Goal: Navigation & Orientation: Find specific page/section

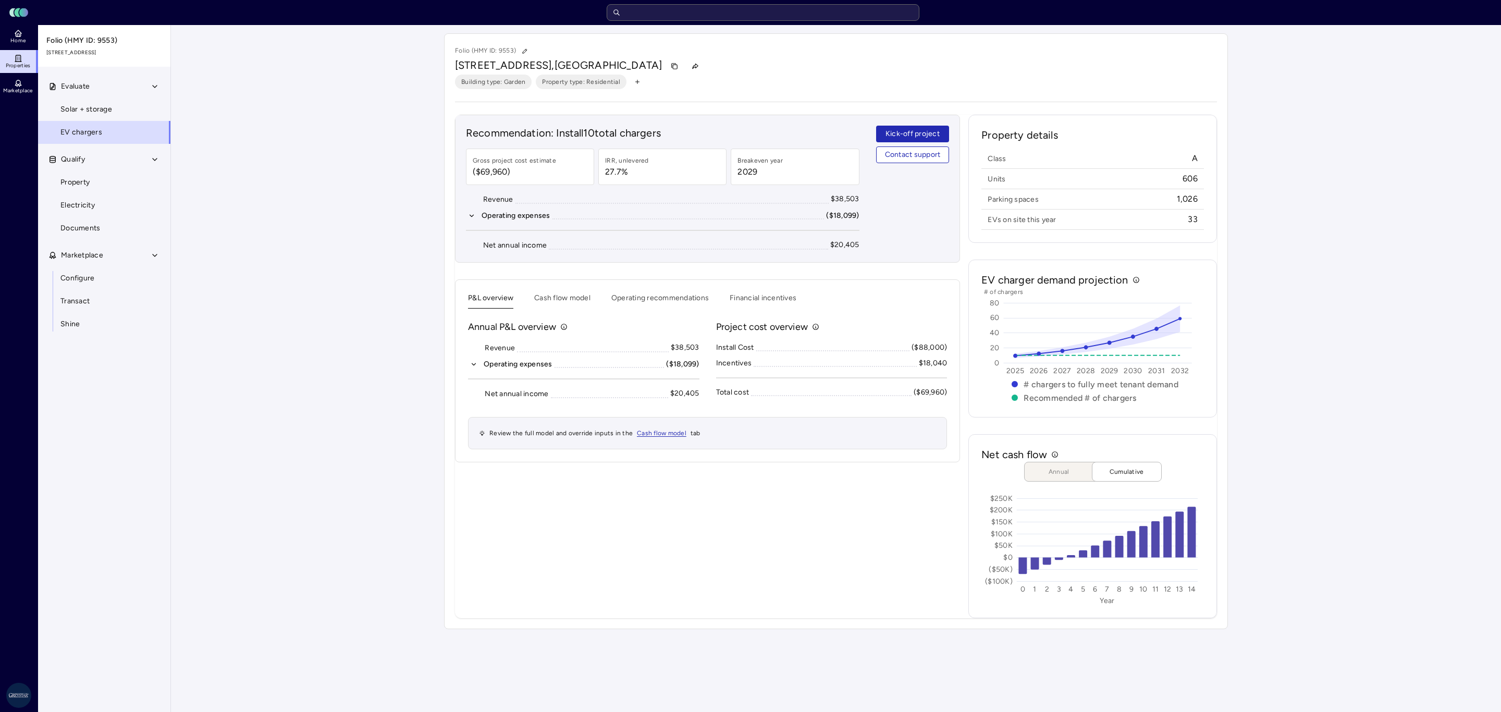
click at [691, 15] on input "text" at bounding box center [763, 12] width 313 height 17
click at [704, 9] on input "text" at bounding box center [763, 12] width 313 height 17
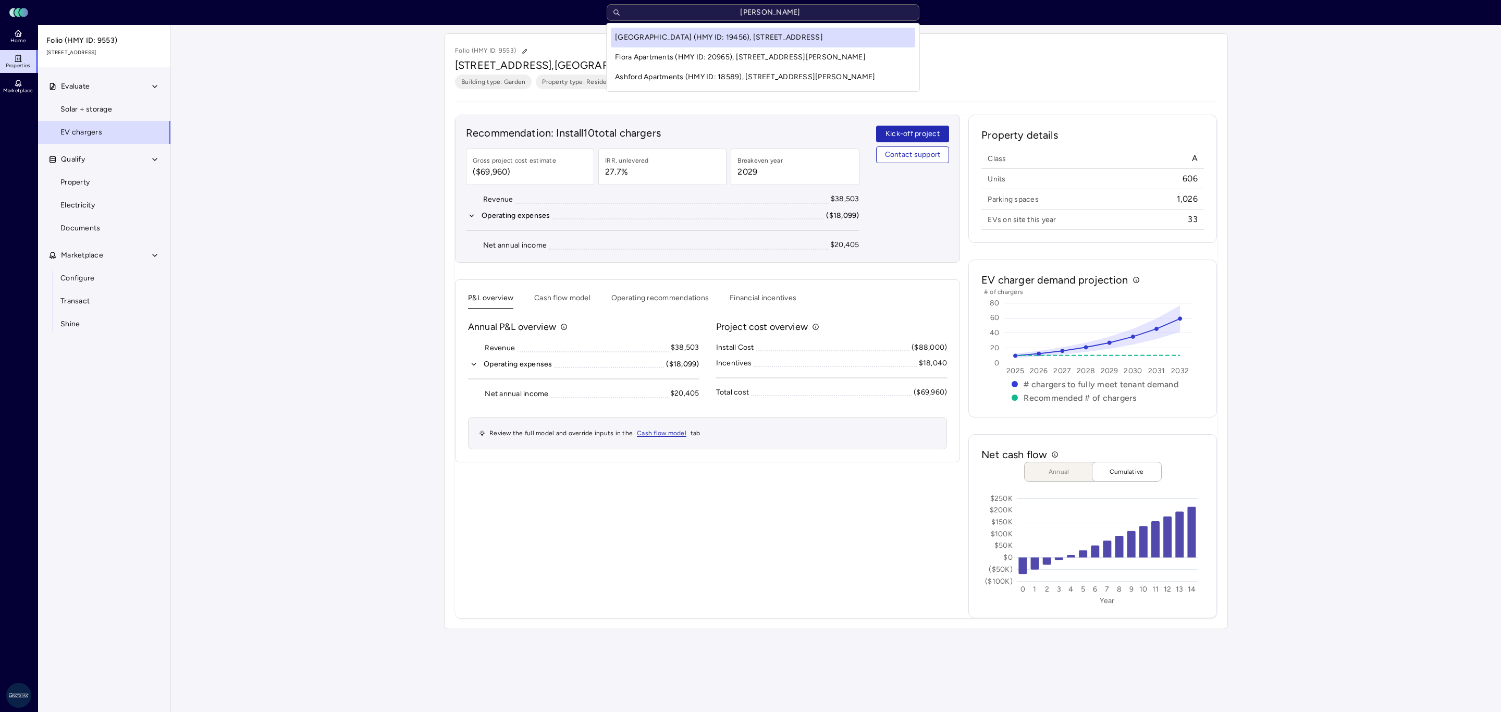
type input "carroll"
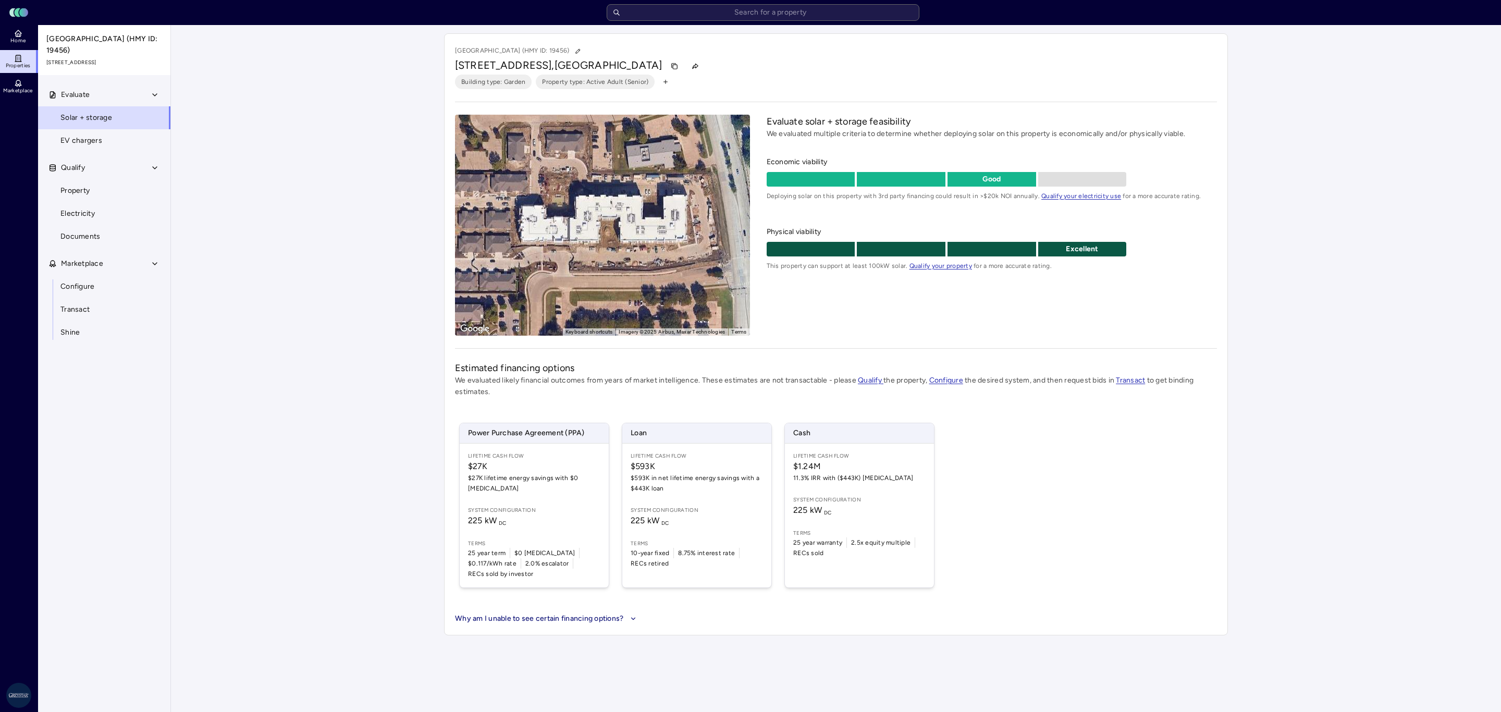
click at [103, 149] on link "EV chargers" at bounding box center [104, 140] width 133 height 23
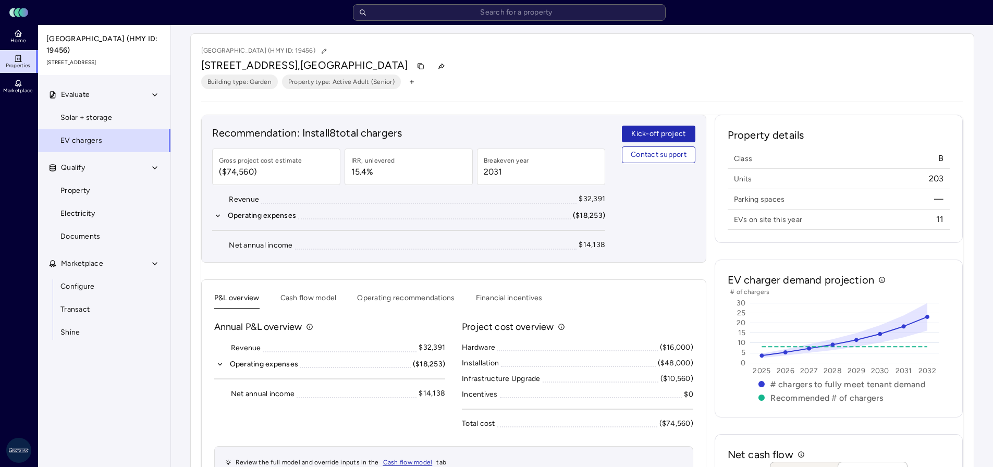
click at [114, 120] on link "Solar + storage" at bounding box center [104, 117] width 133 height 23
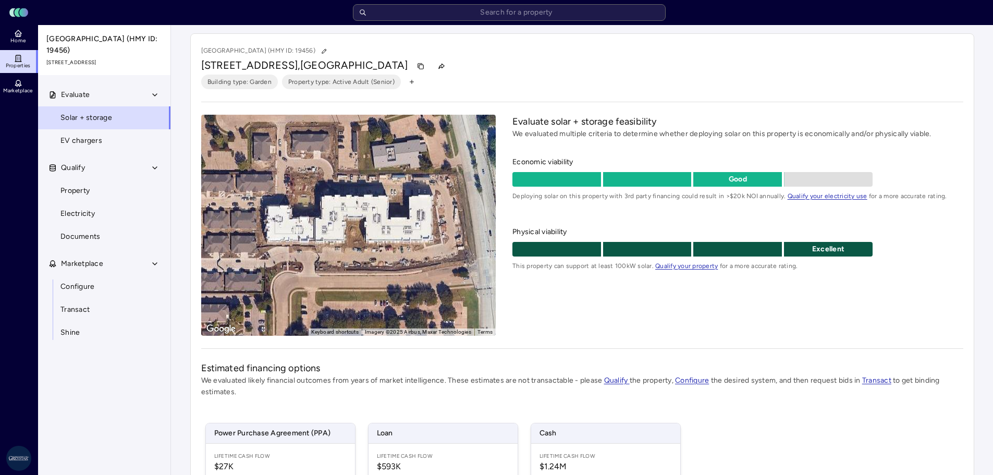
click at [107, 142] on link "EV chargers" at bounding box center [104, 140] width 133 height 23
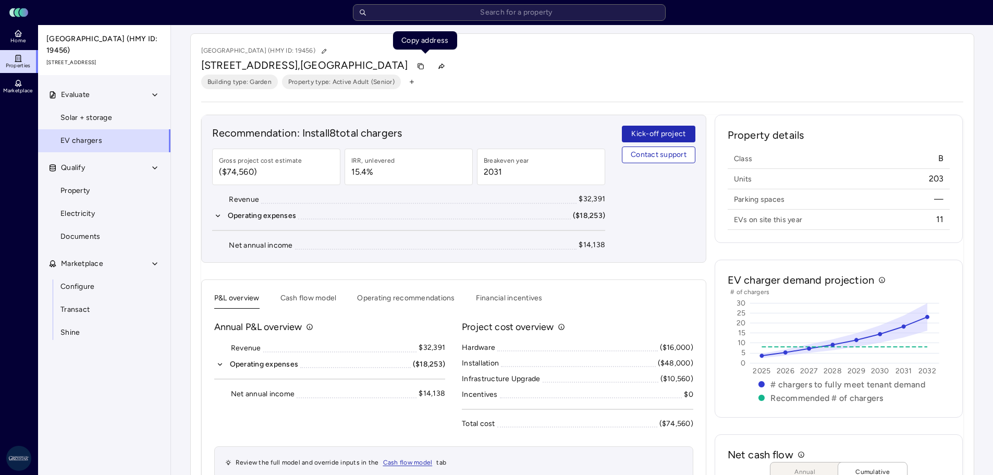
drag, startPoint x: 430, startPoint y: 63, endPoint x: 531, endPoint y: 75, distance: 101.9
click at [429, 63] on button "button" at bounding box center [420, 66] width 17 height 17
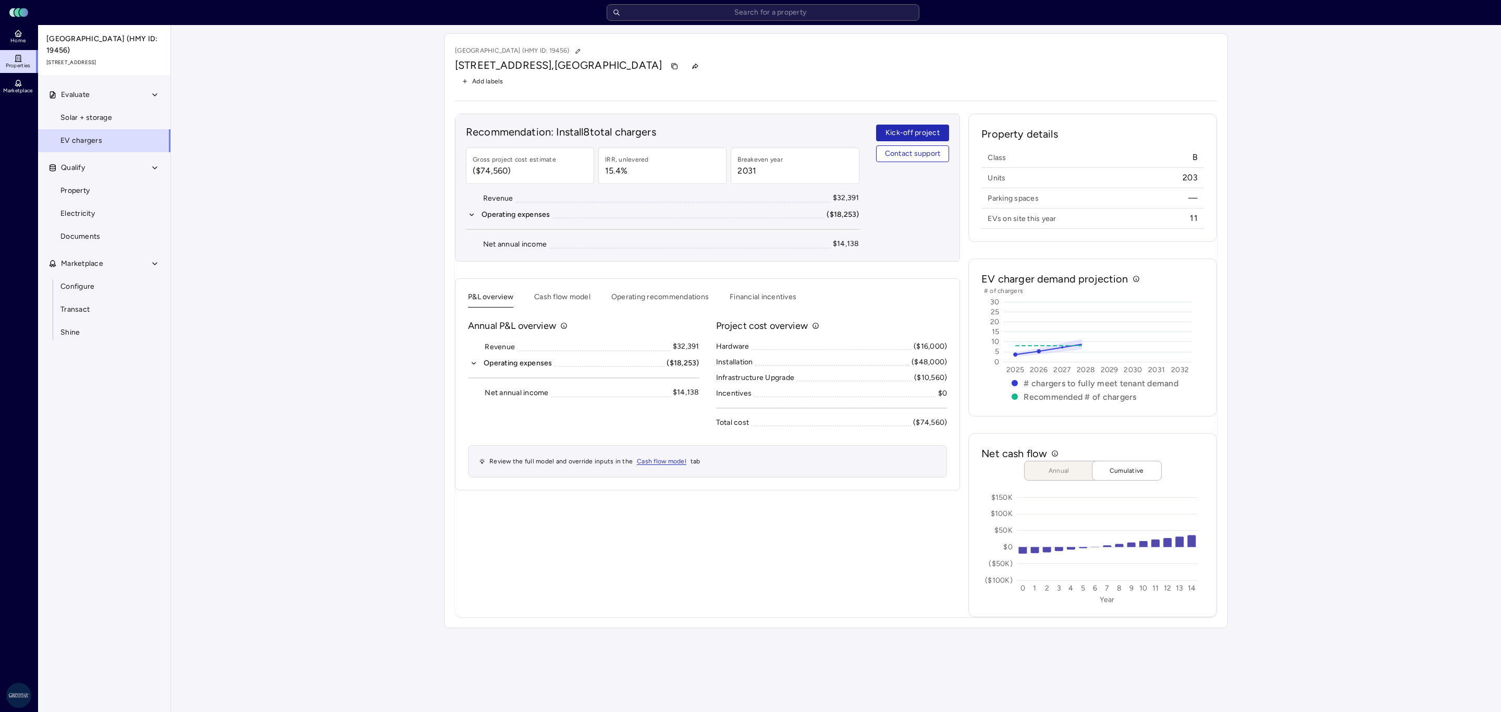
click at [734, 19] on input "text" at bounding box center [763, 12] width 313 height 17
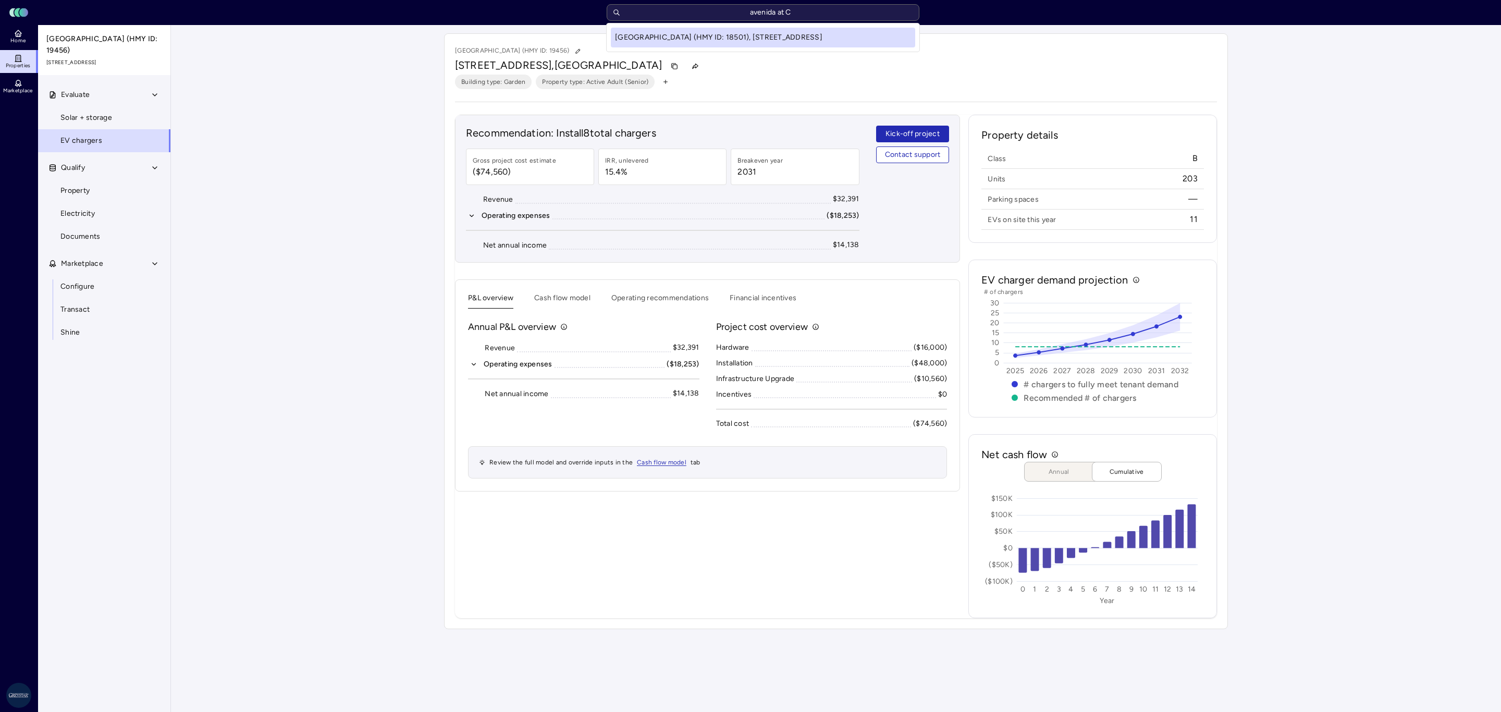
type input "avenida at Ce"
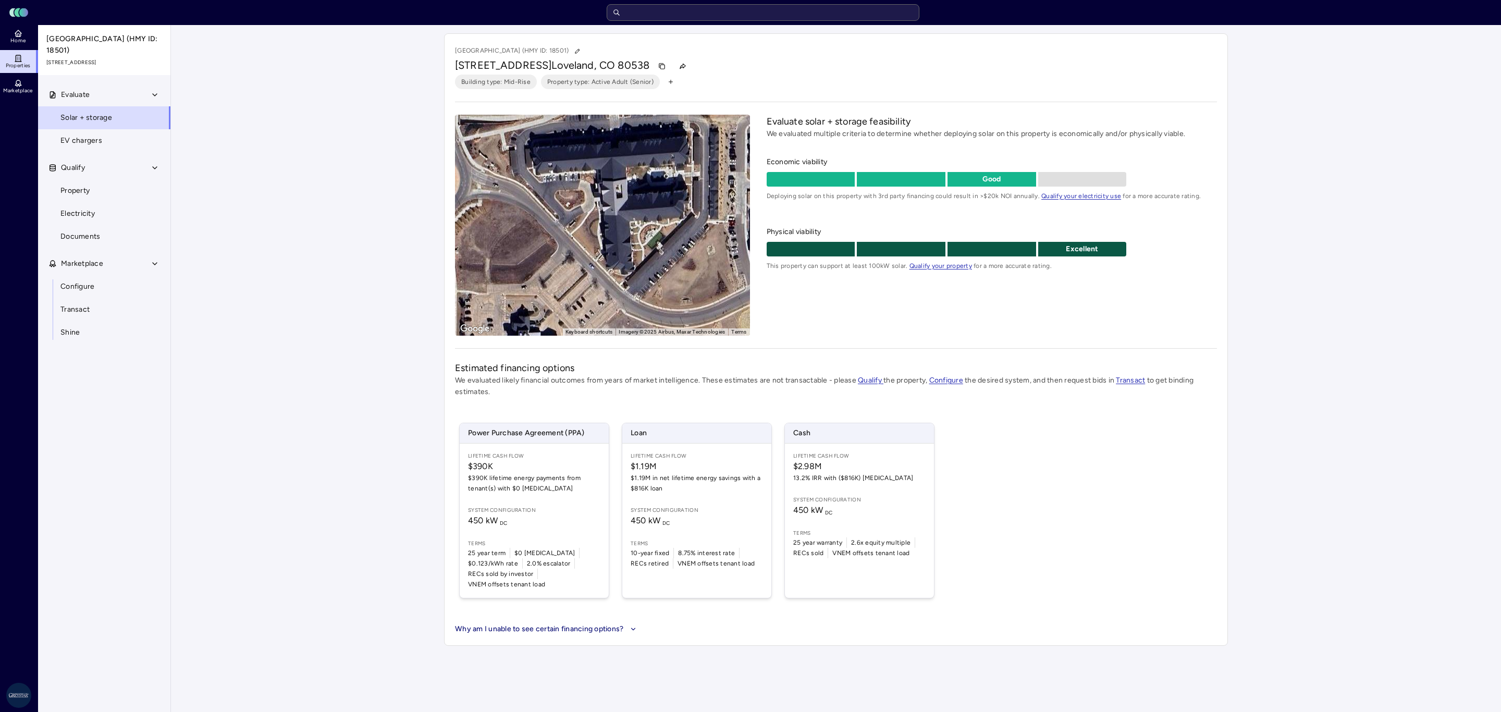
click at [94, 145] on span "EV chargers" at bounding box center [81, 140] width 42 height 11
click at [731, 9] on input "text" at bounding box center [763, 12] width 313 height 17
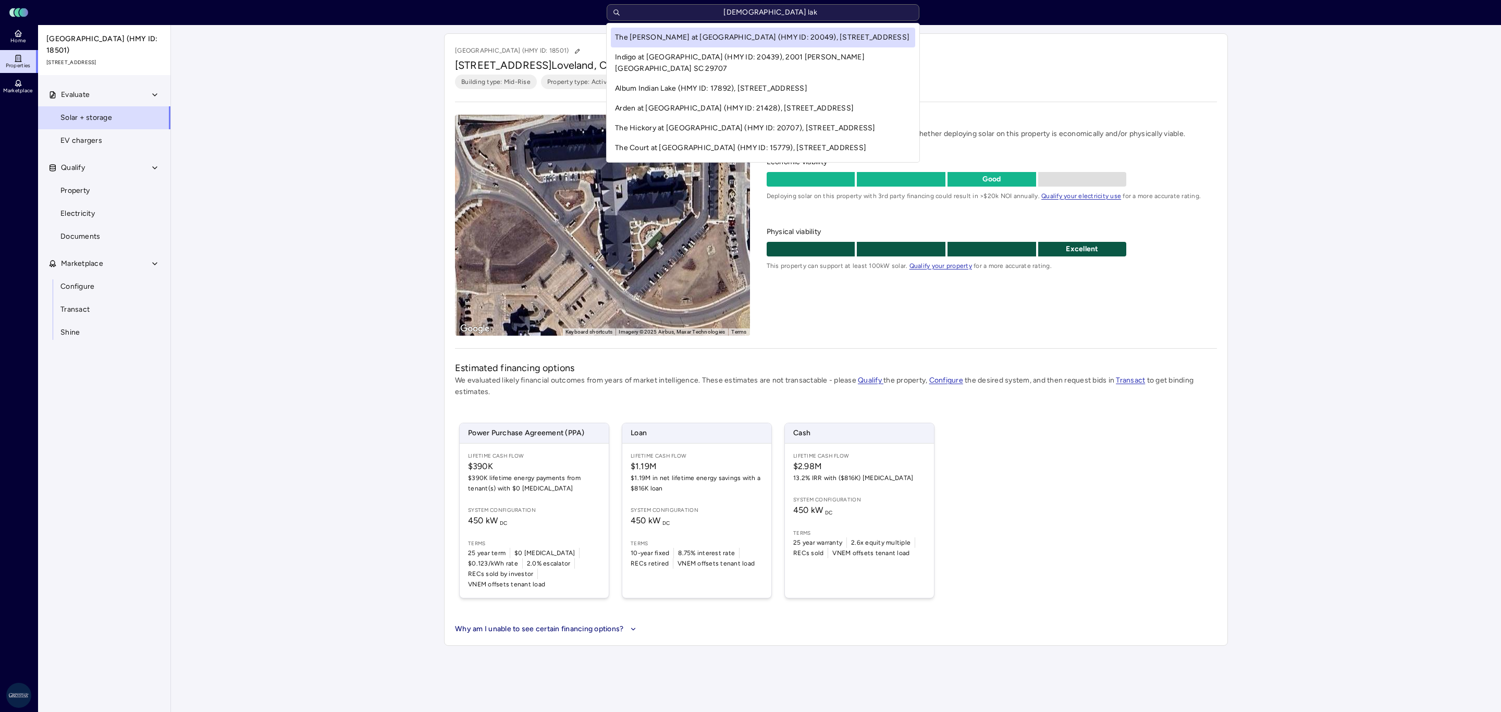
type input "indian lake"
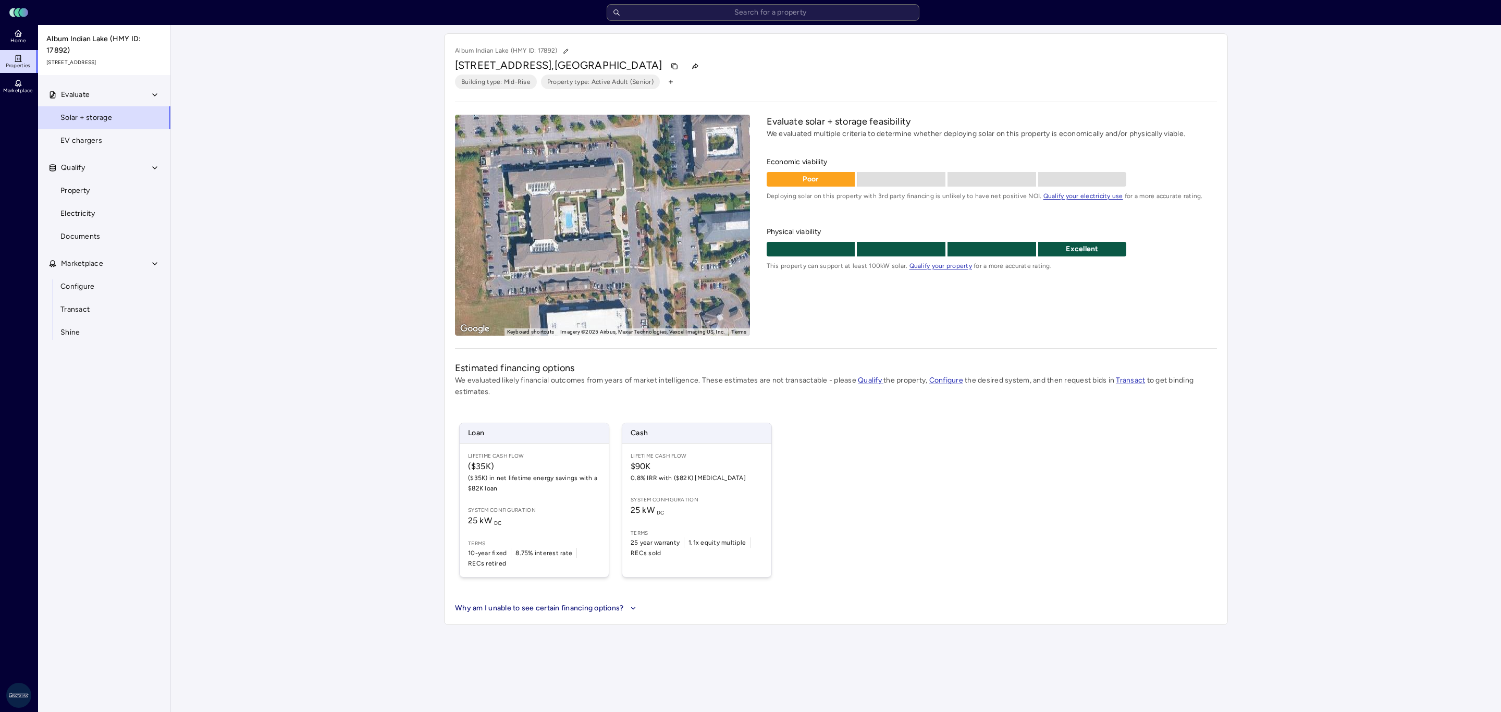
click at [108, 146] on link "EV chargers" at bounding box center [104, 140] width 133 height 23
